Goal: Information Seeking & Learning: Check status

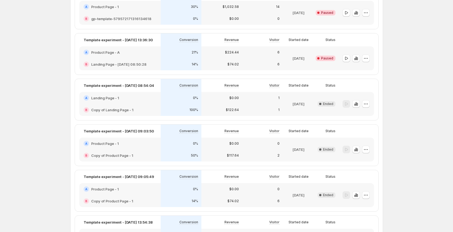
scroll to position [417, 0]
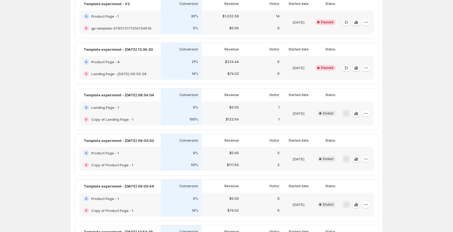
click at [147, 24] on div "B gp-template-579572171316134618" at bounding box center [120, 28] width 82 height 12
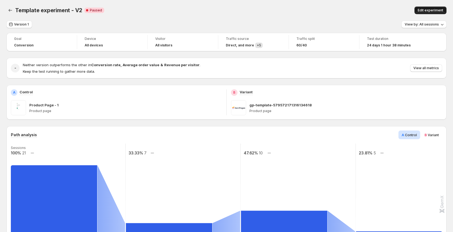
click at [436, 10] on span "Edit experiment" at bounding box center [431, 10] width 26 height 4
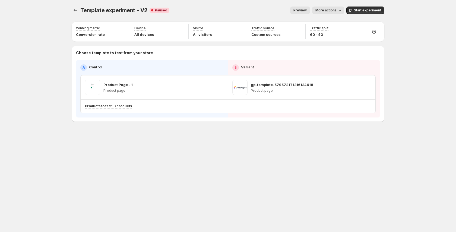
click at [340, 10] on icon "button" at bounding box center [339, 10] width 5 height 5
click at [342, 22] on span "View analytic" at bounding box center [336, 22] width 23 height 4
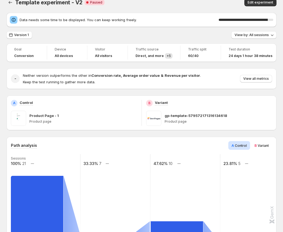
scroll to position [18, 0]
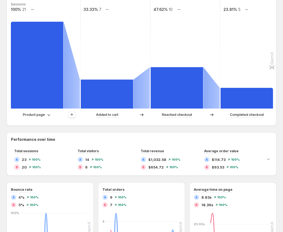
scroll to position [81, 0]
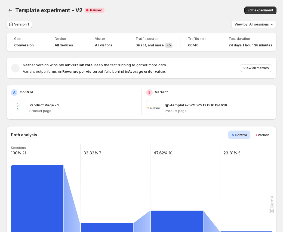
click at [261, 135] on span "Variant" at bounding box center [262, 135] width 11 height 4
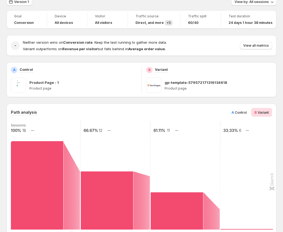
scroll to position [27, 0]
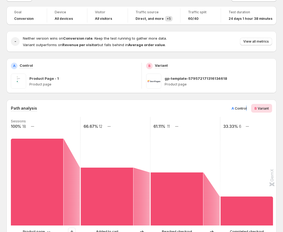
click at [248, 111] on div "A Control" at bounding box center [239, 108] width 22 height 9
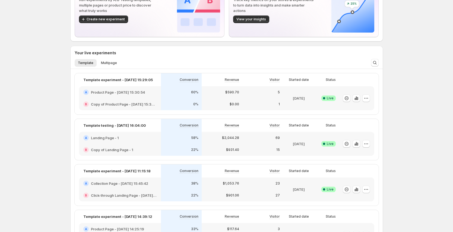
scroll to position [51, 0]
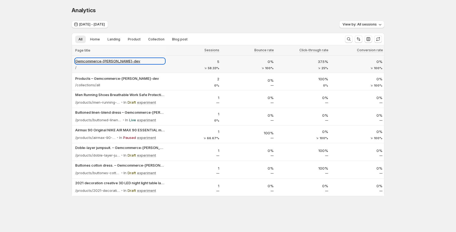
click at [105, 61] on p "Gemcommerce-[PERSON_NAME]-dev" at bounding box center [120, 60] width 90 height 5
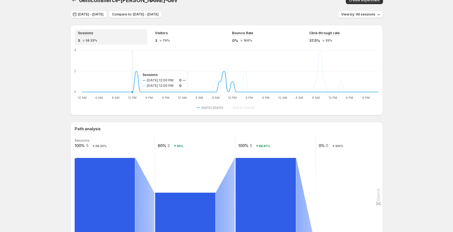
scroll to position [16, 0]
